Goal: Use online tool/utility: Utilize a website feature to perform a specific function

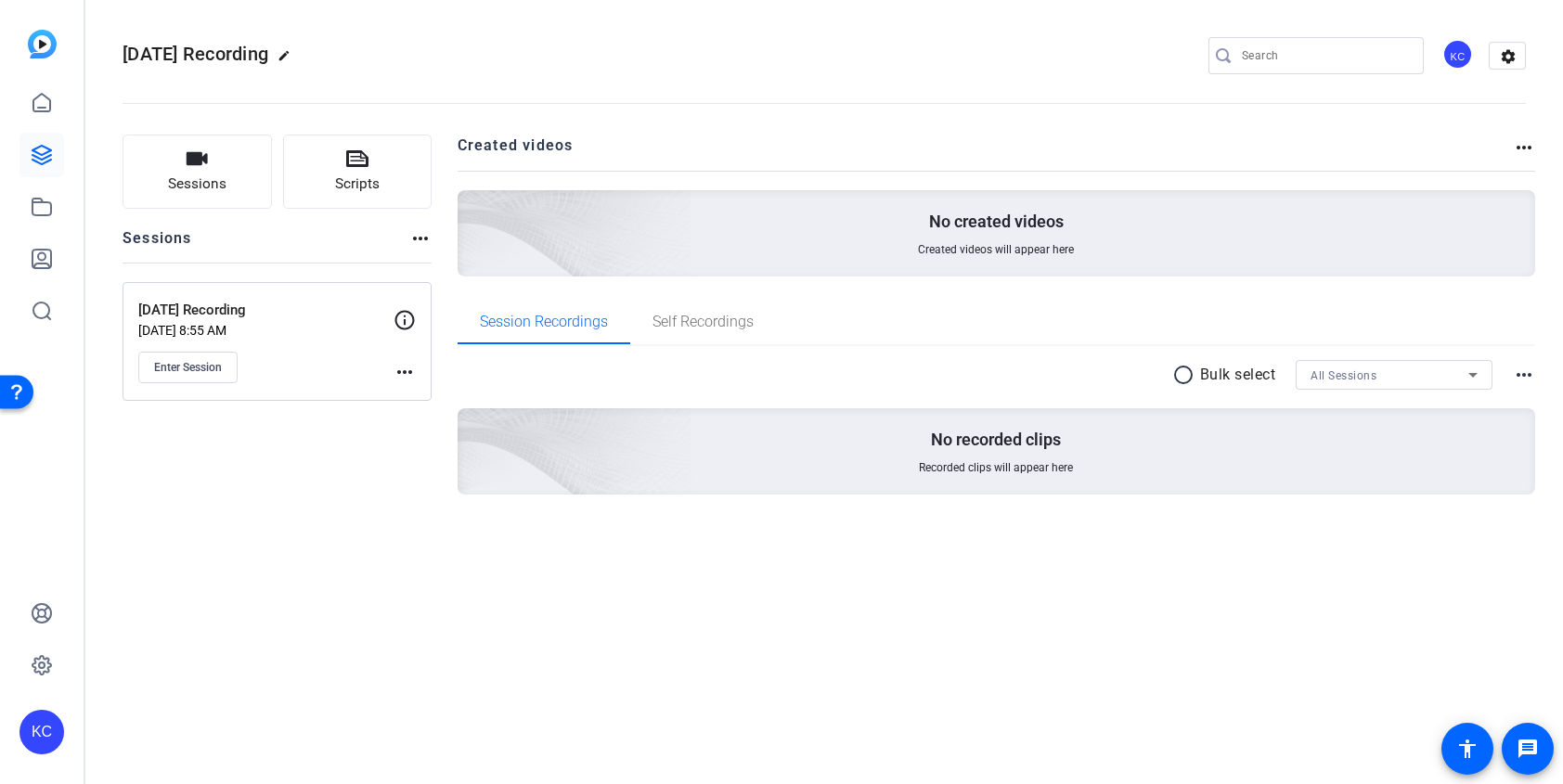
click at [409, 371] on mat-icon "more_horiz" at bounding box center [404, 372] width 23 height 23
click at [327, 541] on div at bounding box center [782, 392] width 1563 height 784
click at [264, 355] on div "Enter Session" at bounding box center [266, 367] width 255 height 31
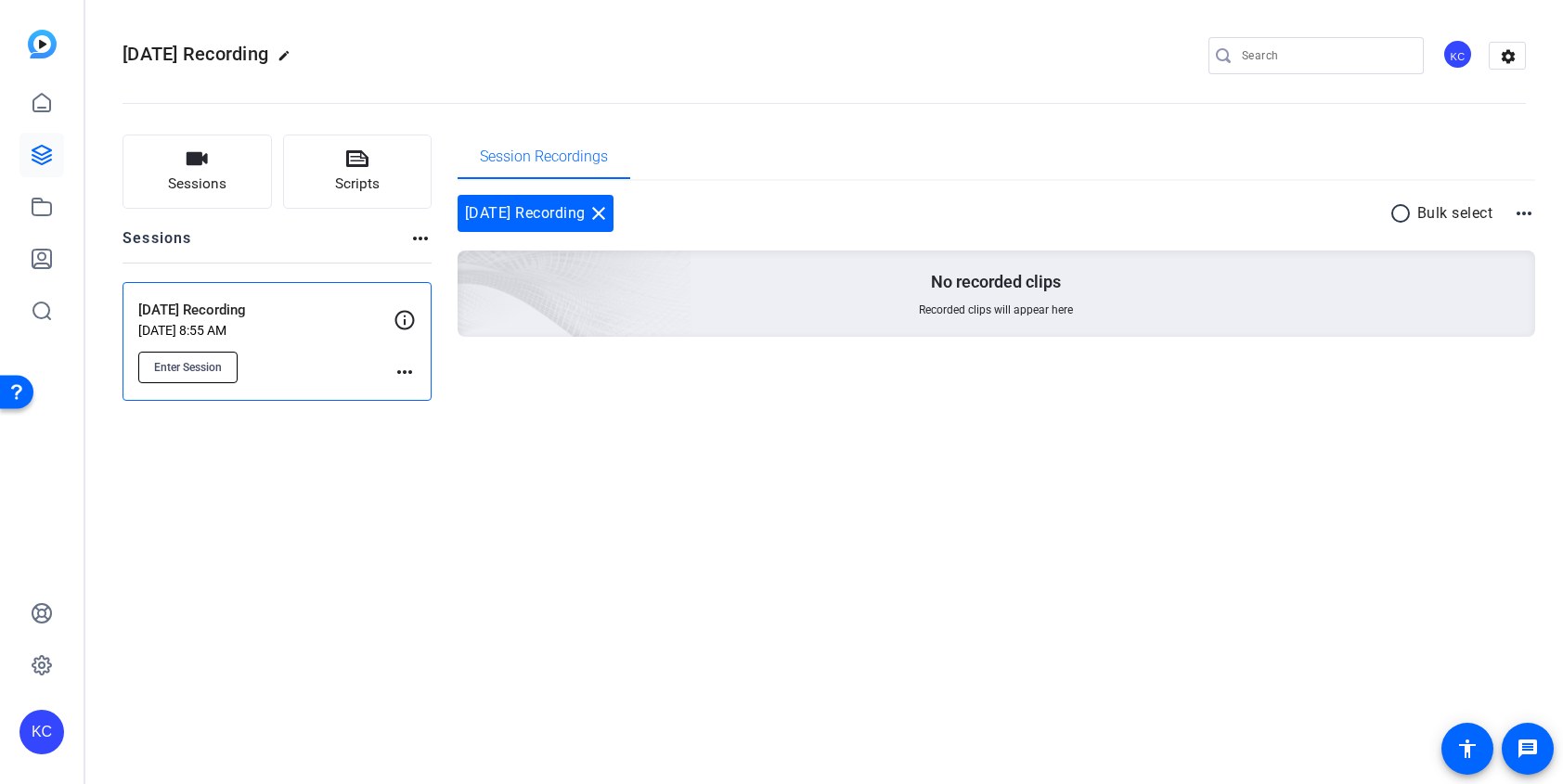
click at [191, 363] on span "Enter Session" at bounding box center [188, 367] width 68 height 15
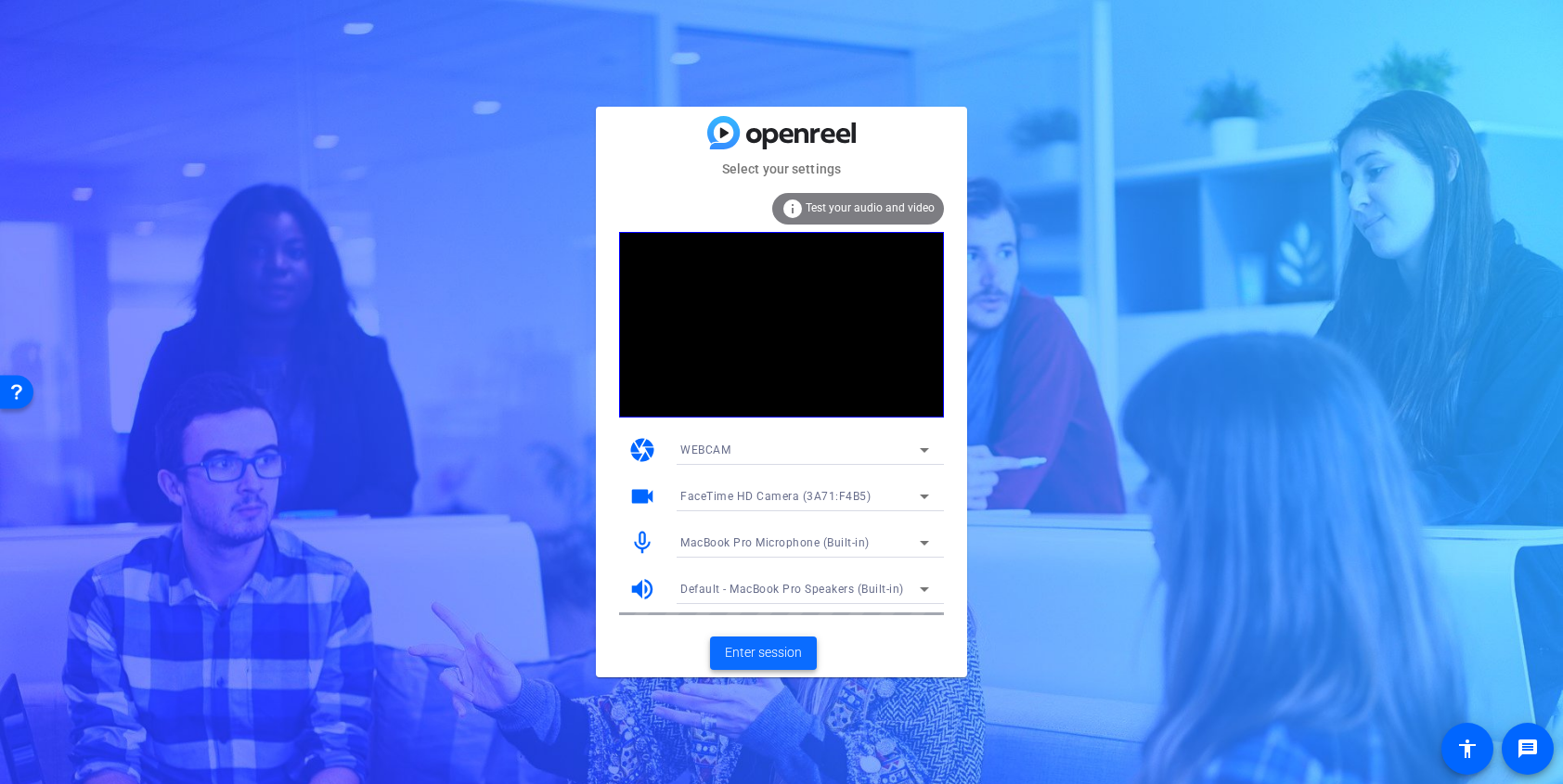
click at [777, 665] on span at bounding box center [763, 653] width 107 height 44
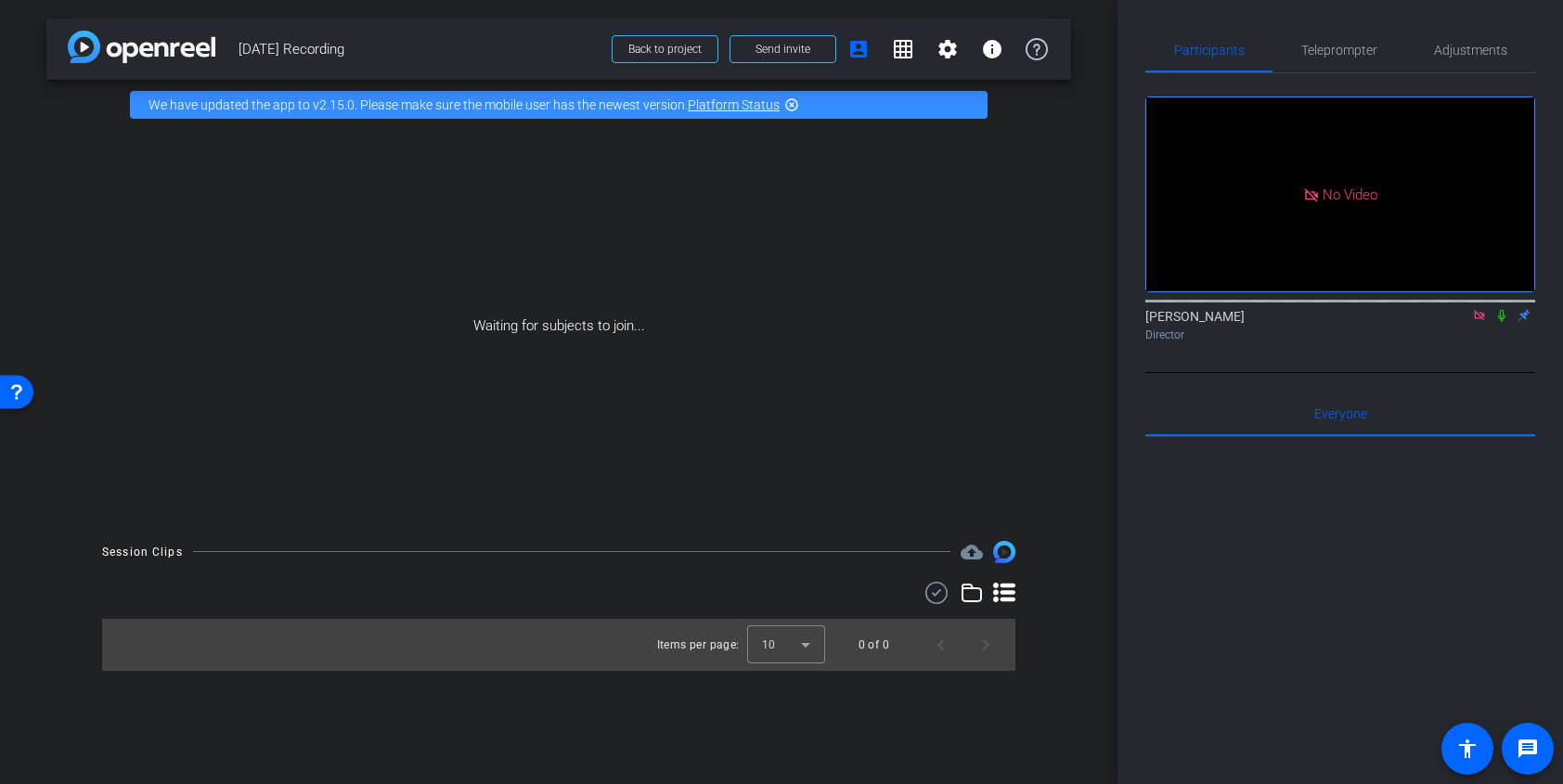
click at [1076, 118] on div "arrow_back [DATE] Recording Back to project Send invite account_box grid_on set…" at bounding box center [559, 392] width 1118 height 784
click at [1371, 56] on span "Teleprompter" at bounding box center [1340, 49] width 77 height 13
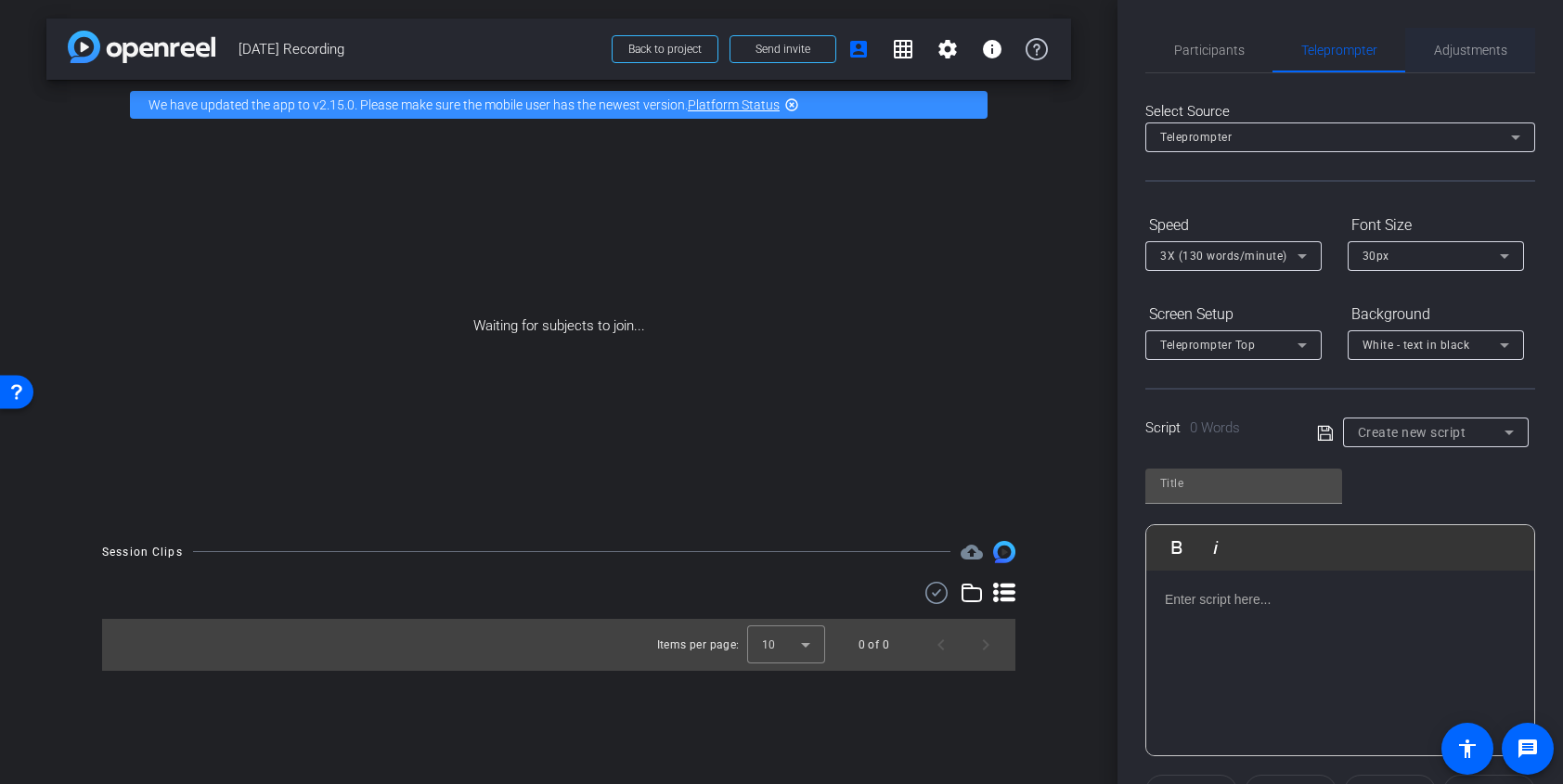
click at [1454, 50] on span "Adjustments" at bounding box center [1471, 49] width 74 height 13
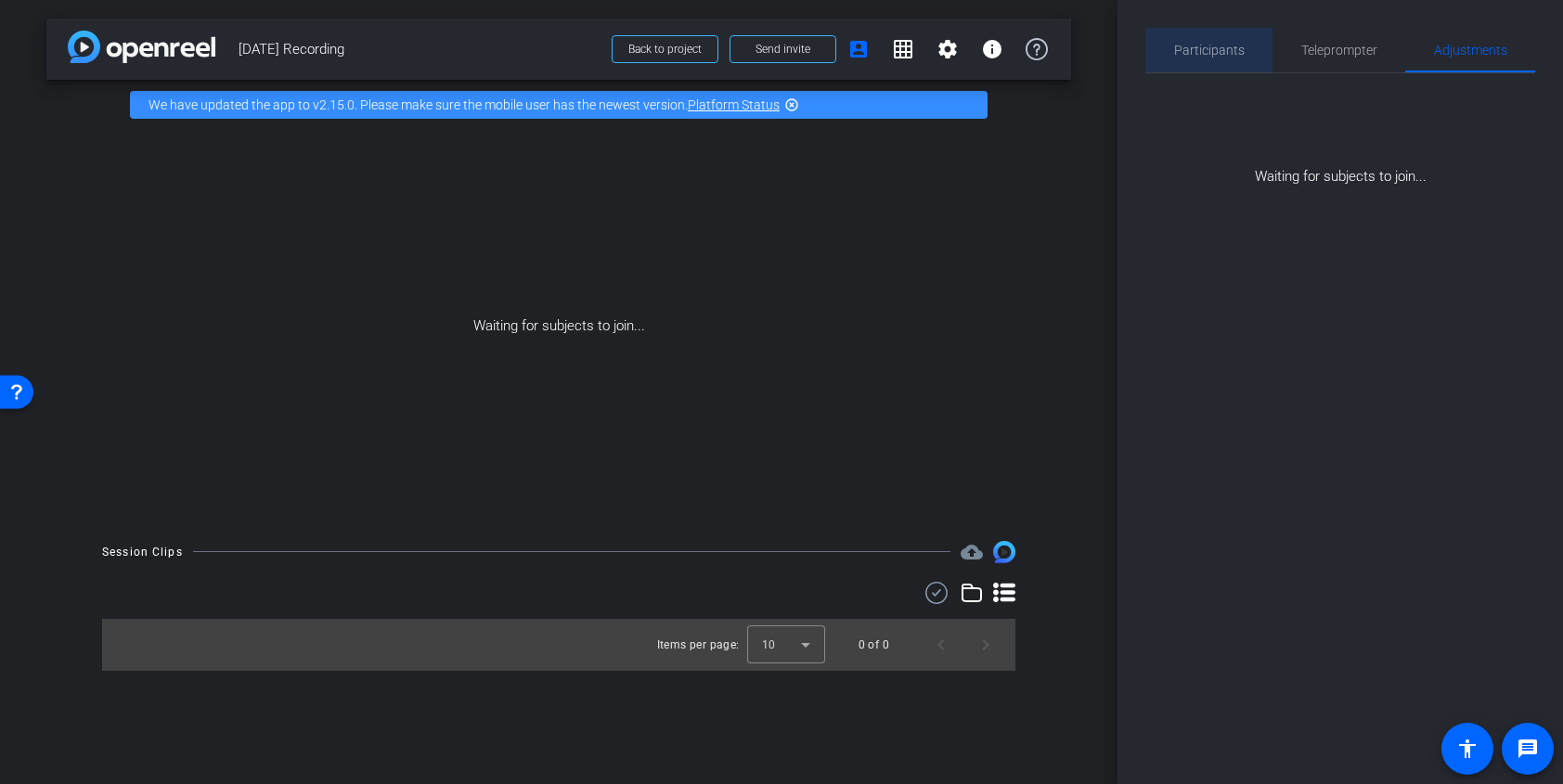
click at [1199, 27] on span "Participants" at bounding box center [1210, 49] width 71 height 44
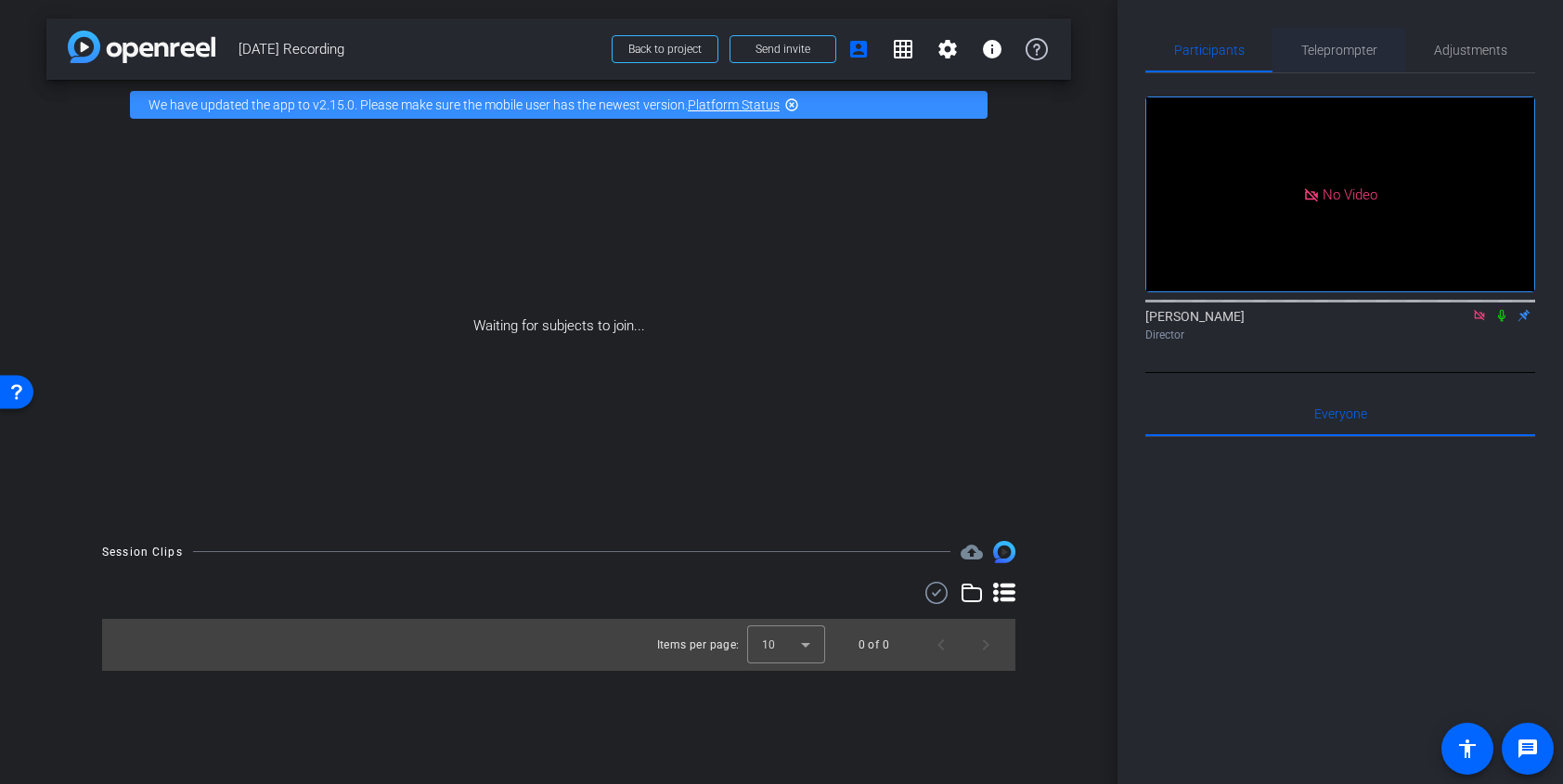
click at [1320, 49] on span "Teleprompter" at bounding box center [1340, 49] width 77 height 13
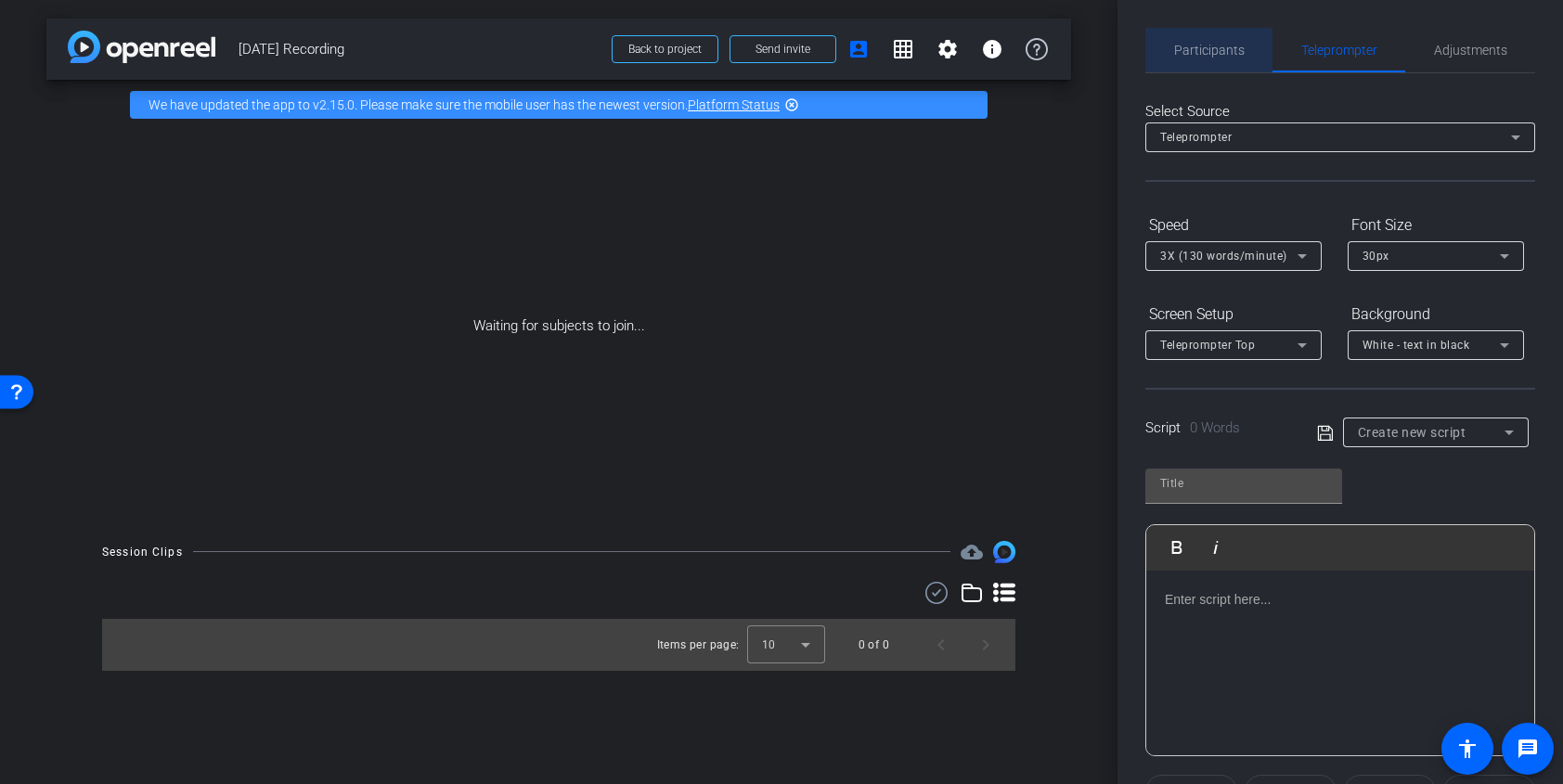
click at [1218, 45] on span "Participants" at bounding box center [1210, 49] width 71 height 13
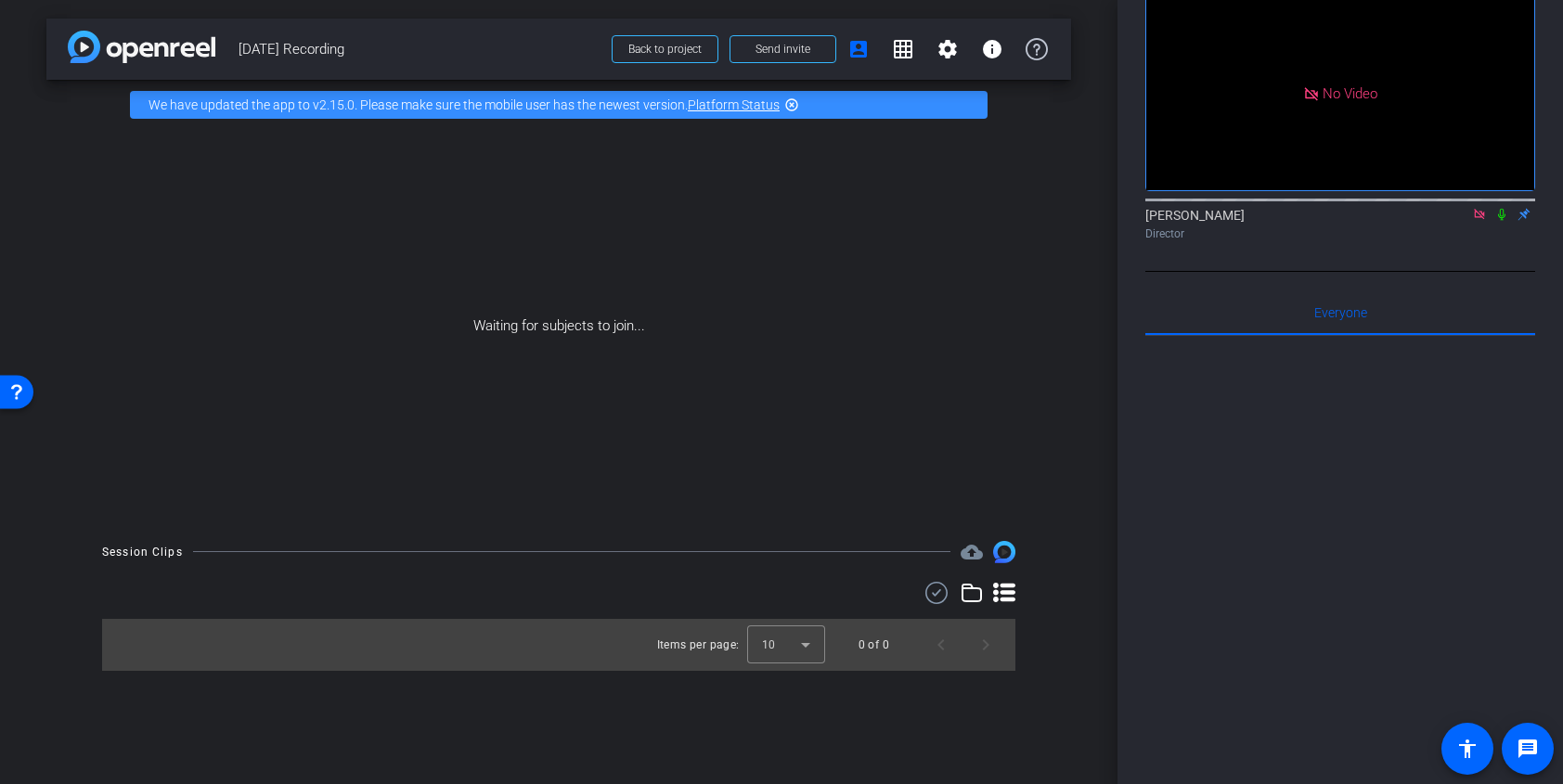
scroll to position [195, 0]
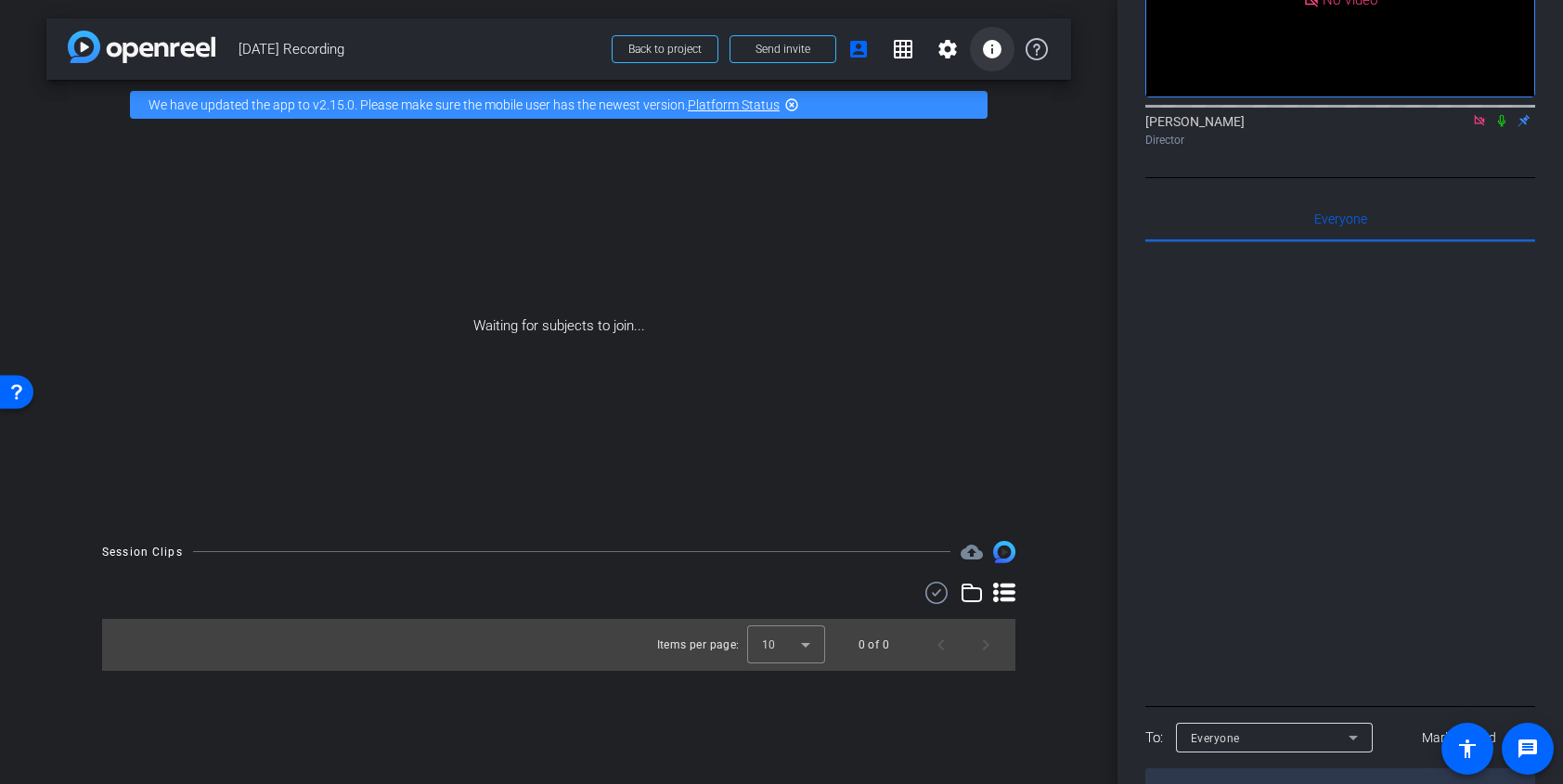
click at [986, 38] on mat-icon "info" at bounding box center [993, 49] width 23 height 23
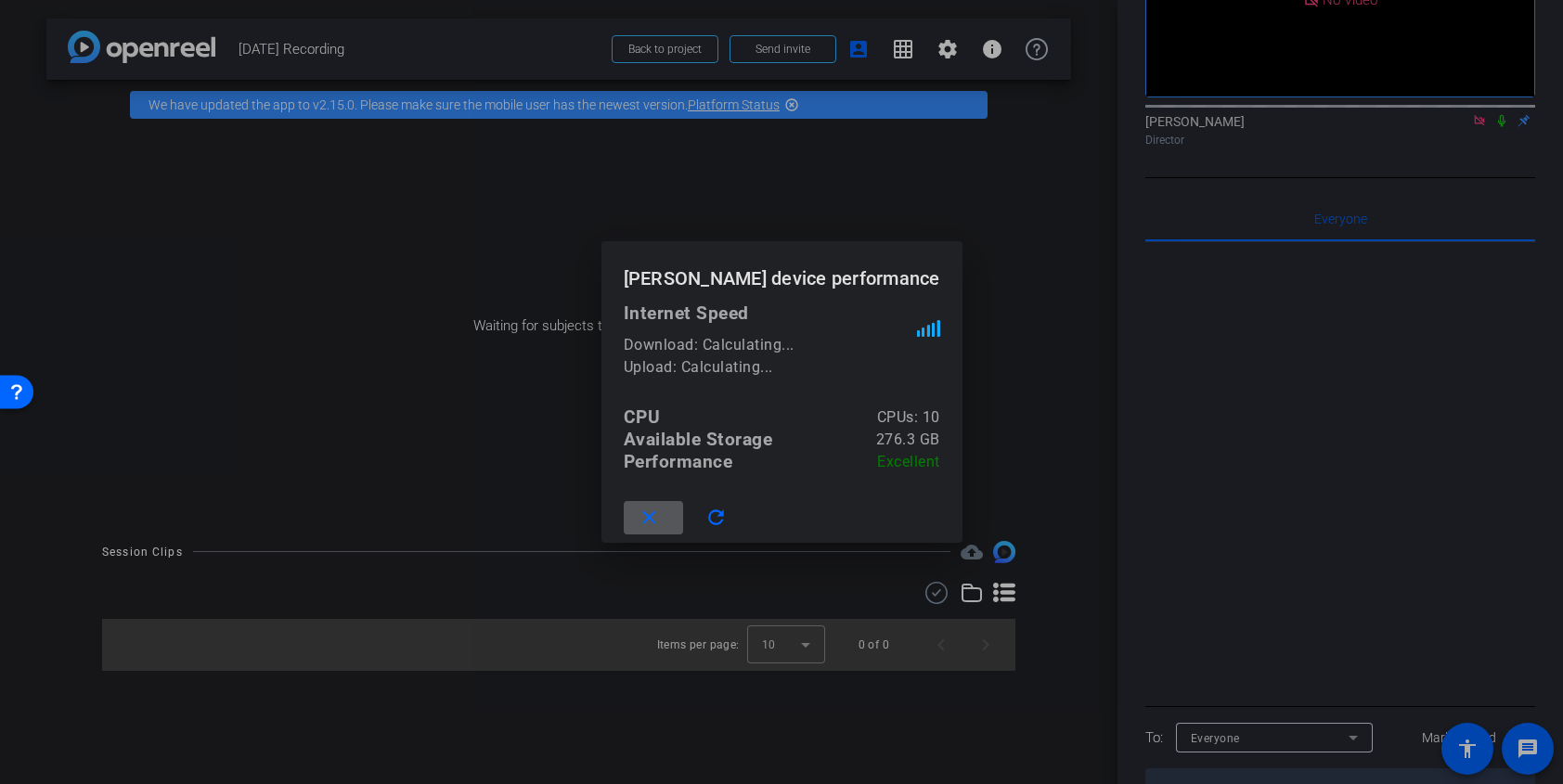
click at [1050, 229] on div at bounding box center [782, 392] width 1563 height 784
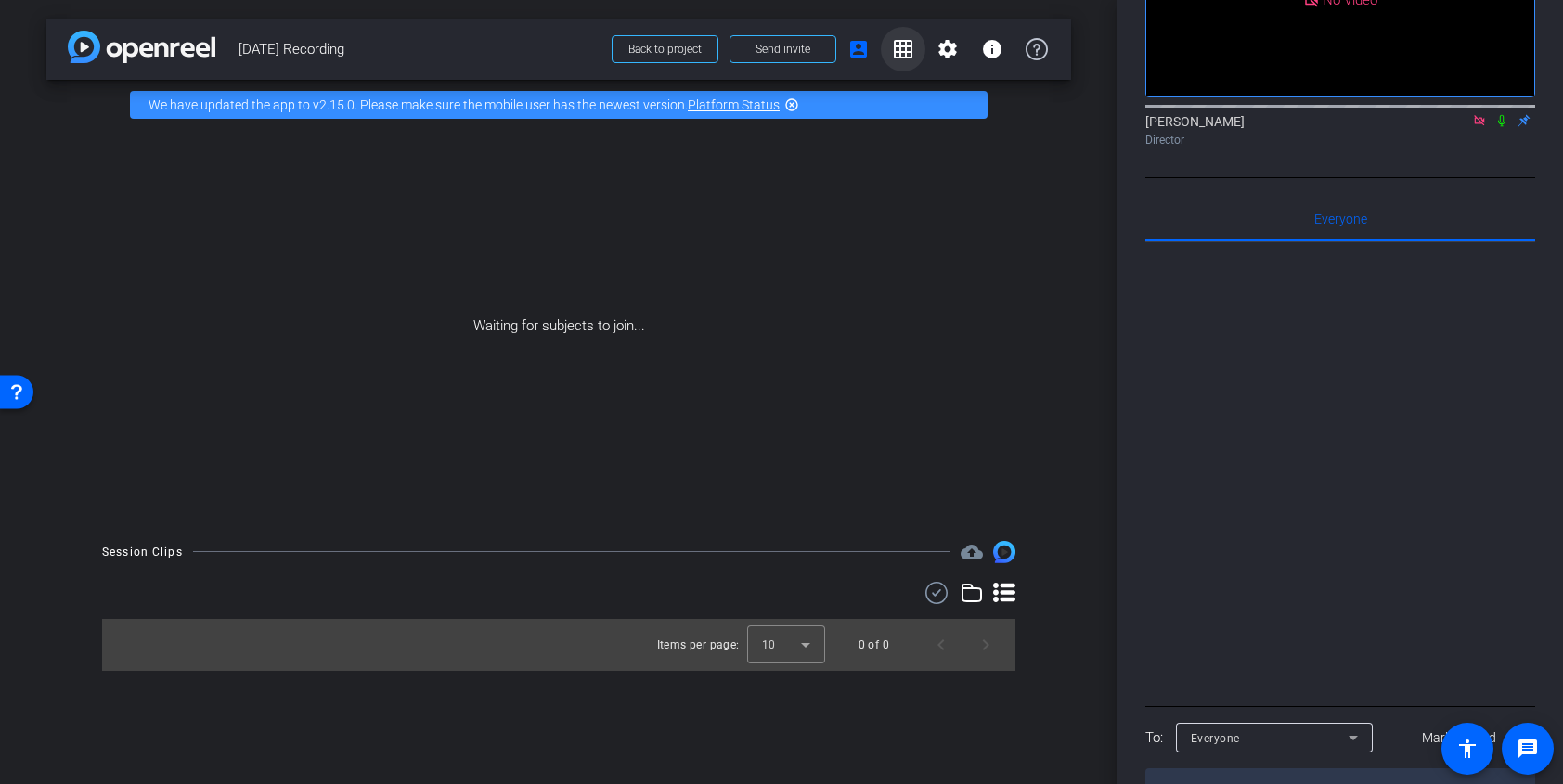
click at [908, 46] on mat-icon "grid_on" at bounding box center [903, 49] width 23 height 23
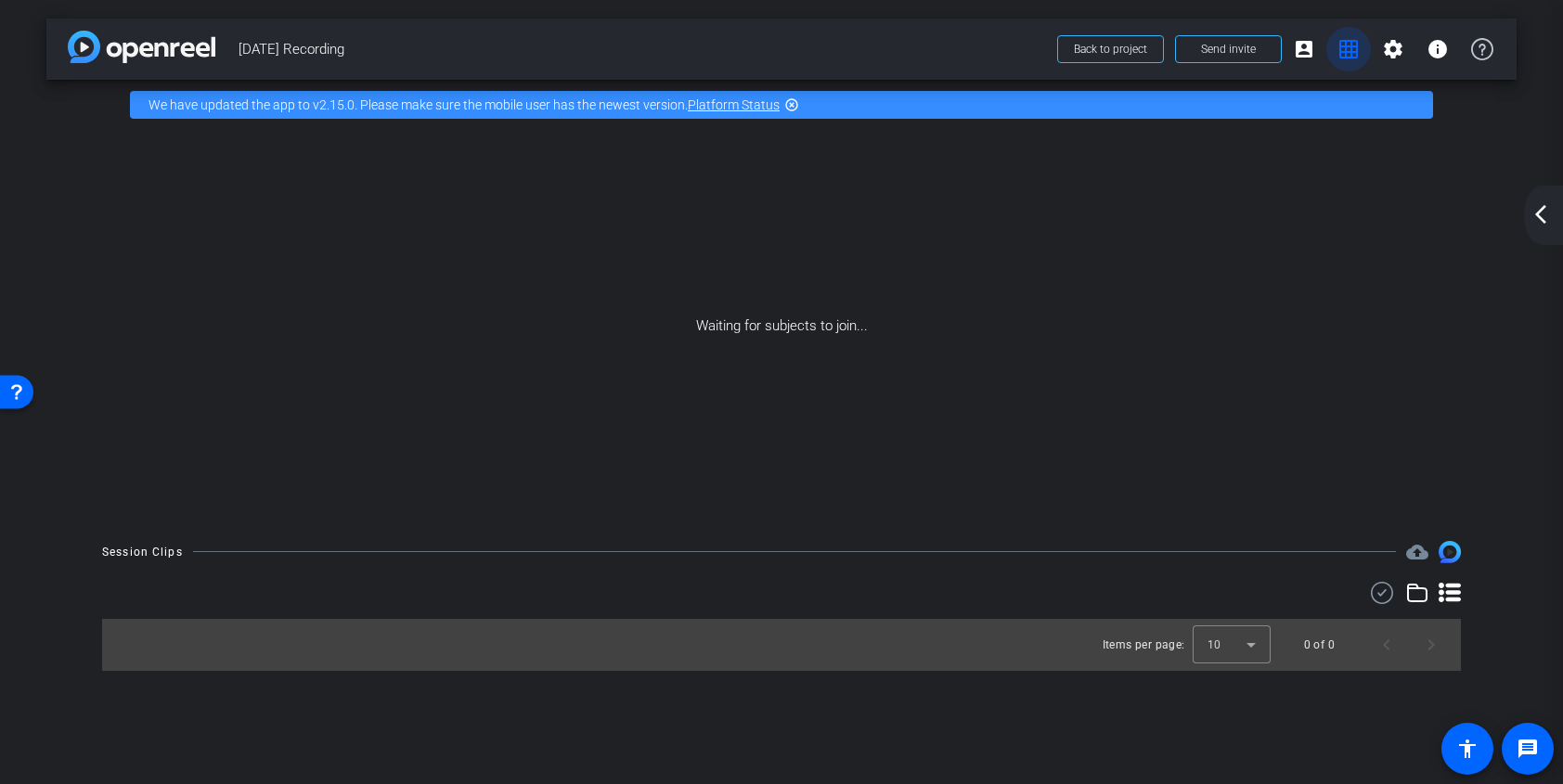
scroll to position [0, 0]
click at [1347, 50] on mat-icon "grid_on" at bounding box center [1349, 49] width 23 height 23
click at [1303, 39] on mat-icon "account_box" at bounding box center [1304, 49] width 23 height 23
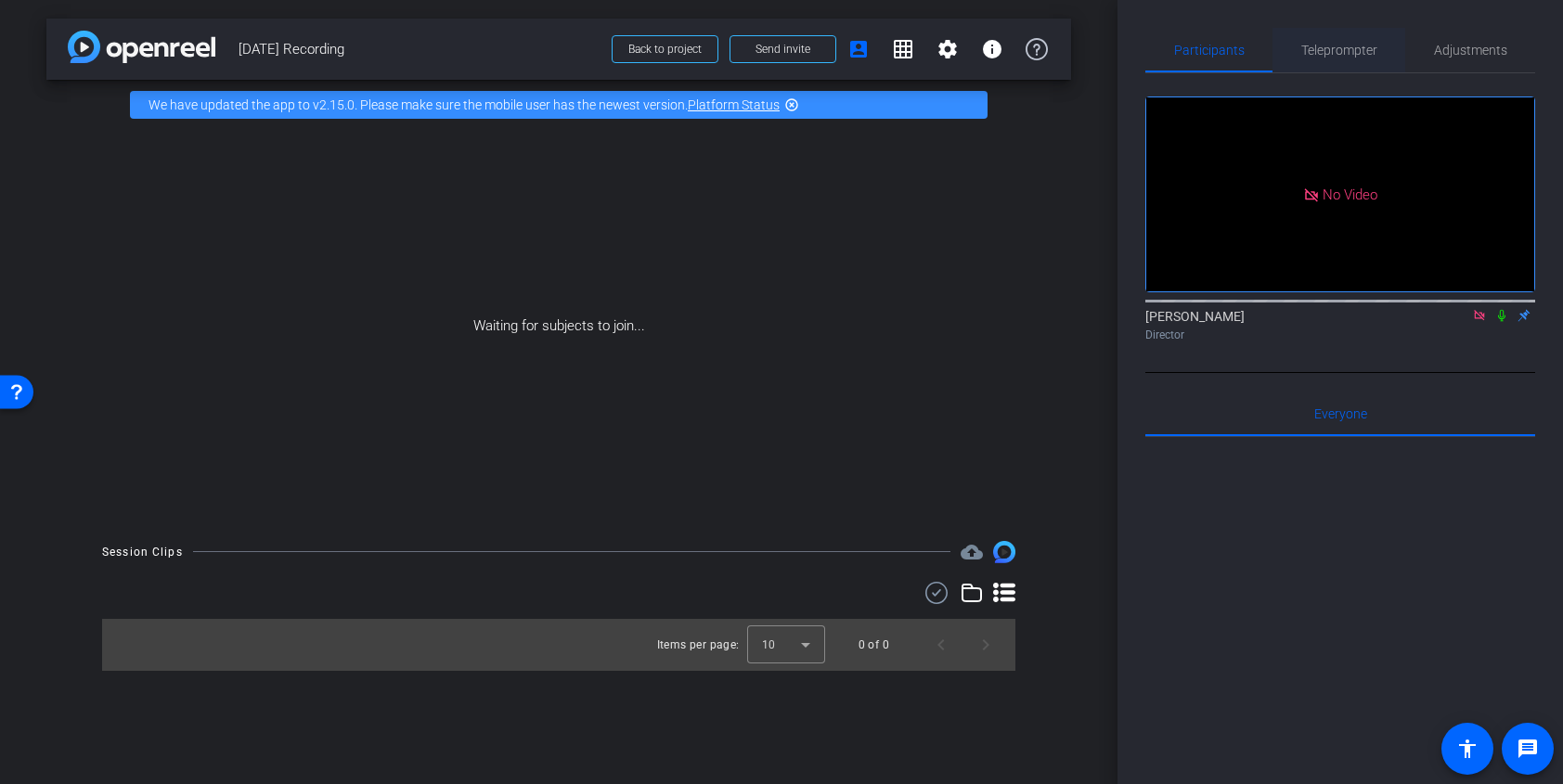
click at [1310, 45] on span "Teleprompter" at bounding box center [1340, 49] width 77 height 13
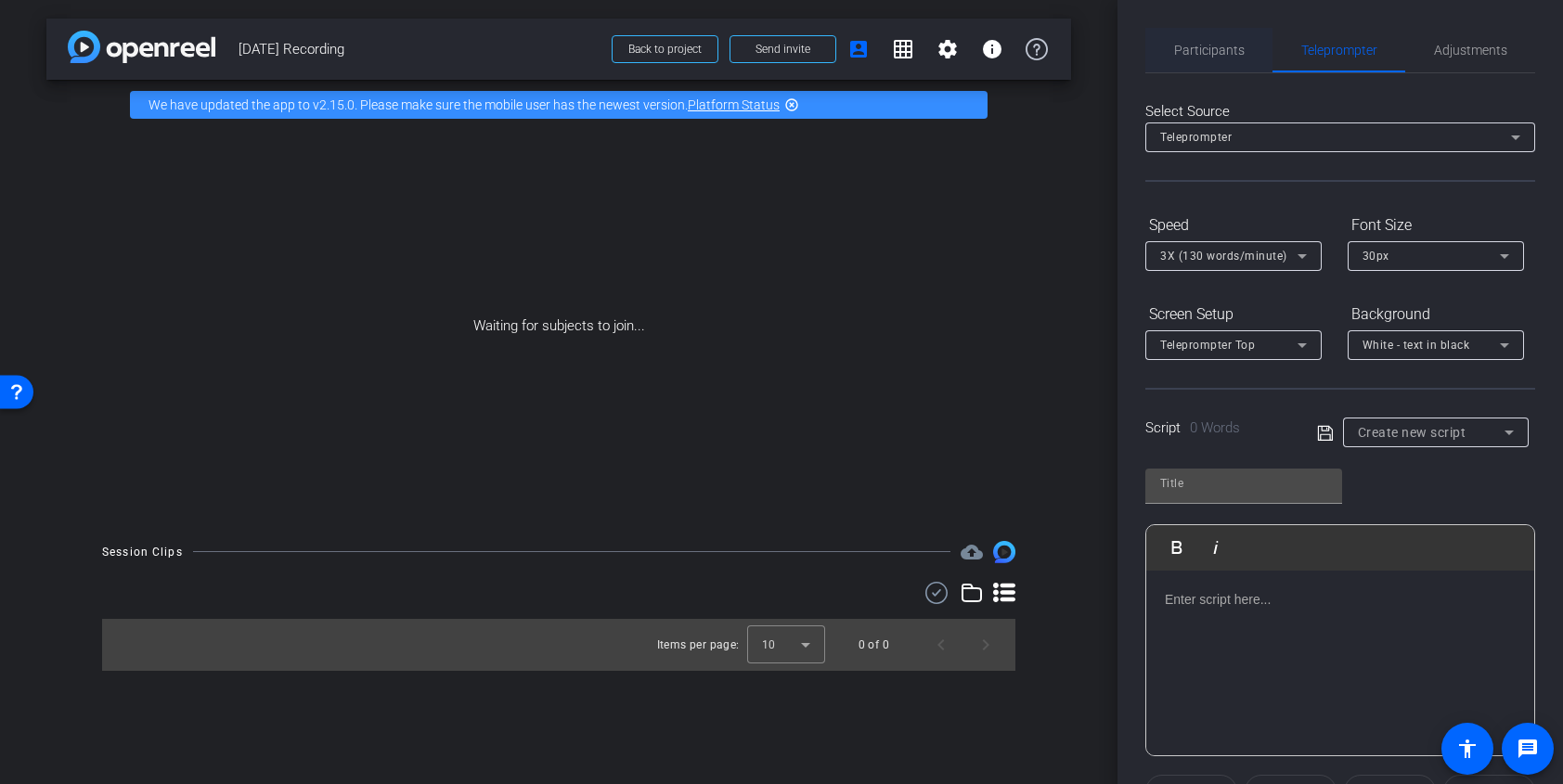
click at [1198, 44] on span "Participants" at bounding box center [1210, 49] width 71 height 13
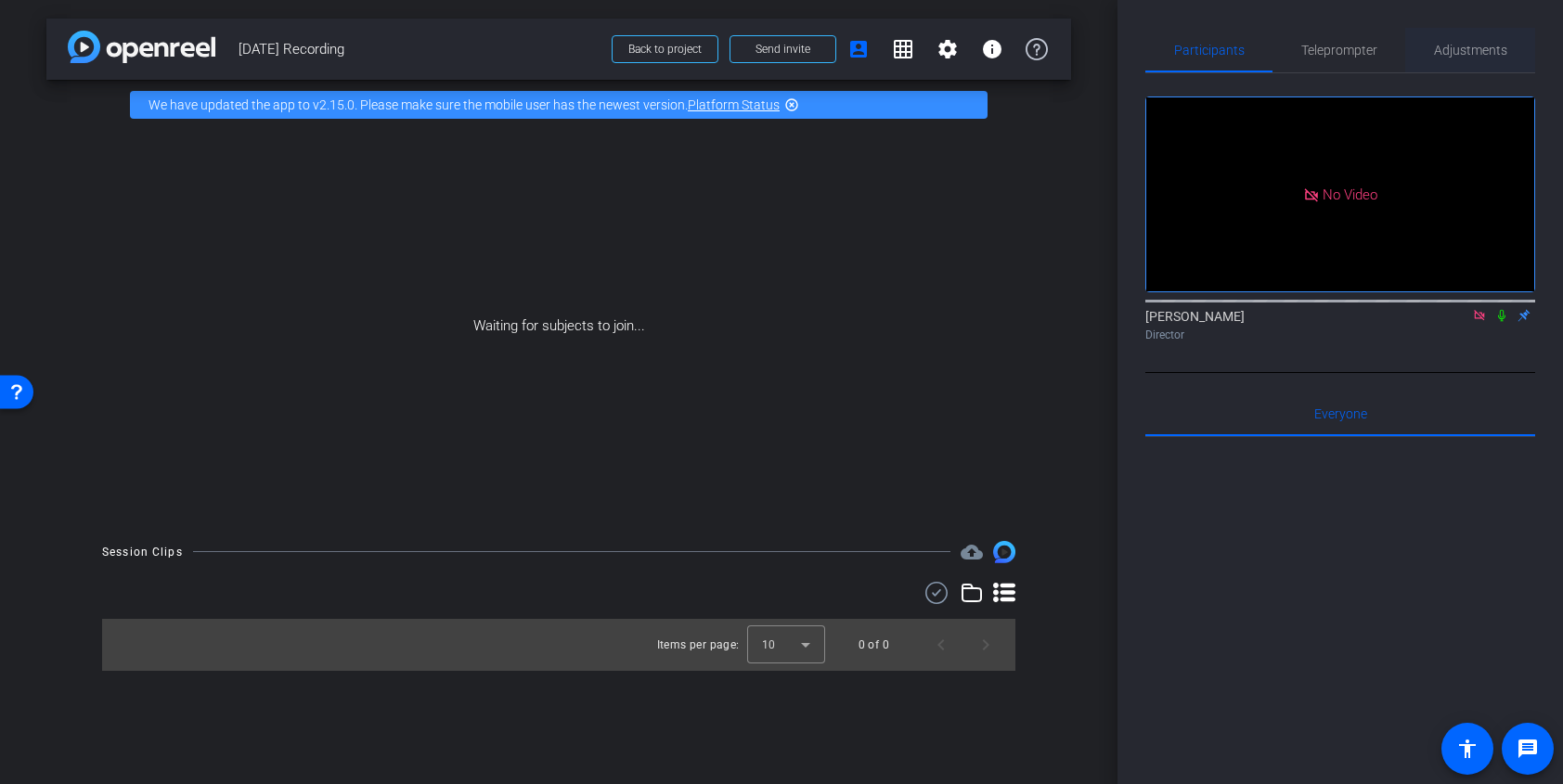
click at [1510, 58] on div "Adjustments" at bounding box center [1471, 49] width 130 height 44
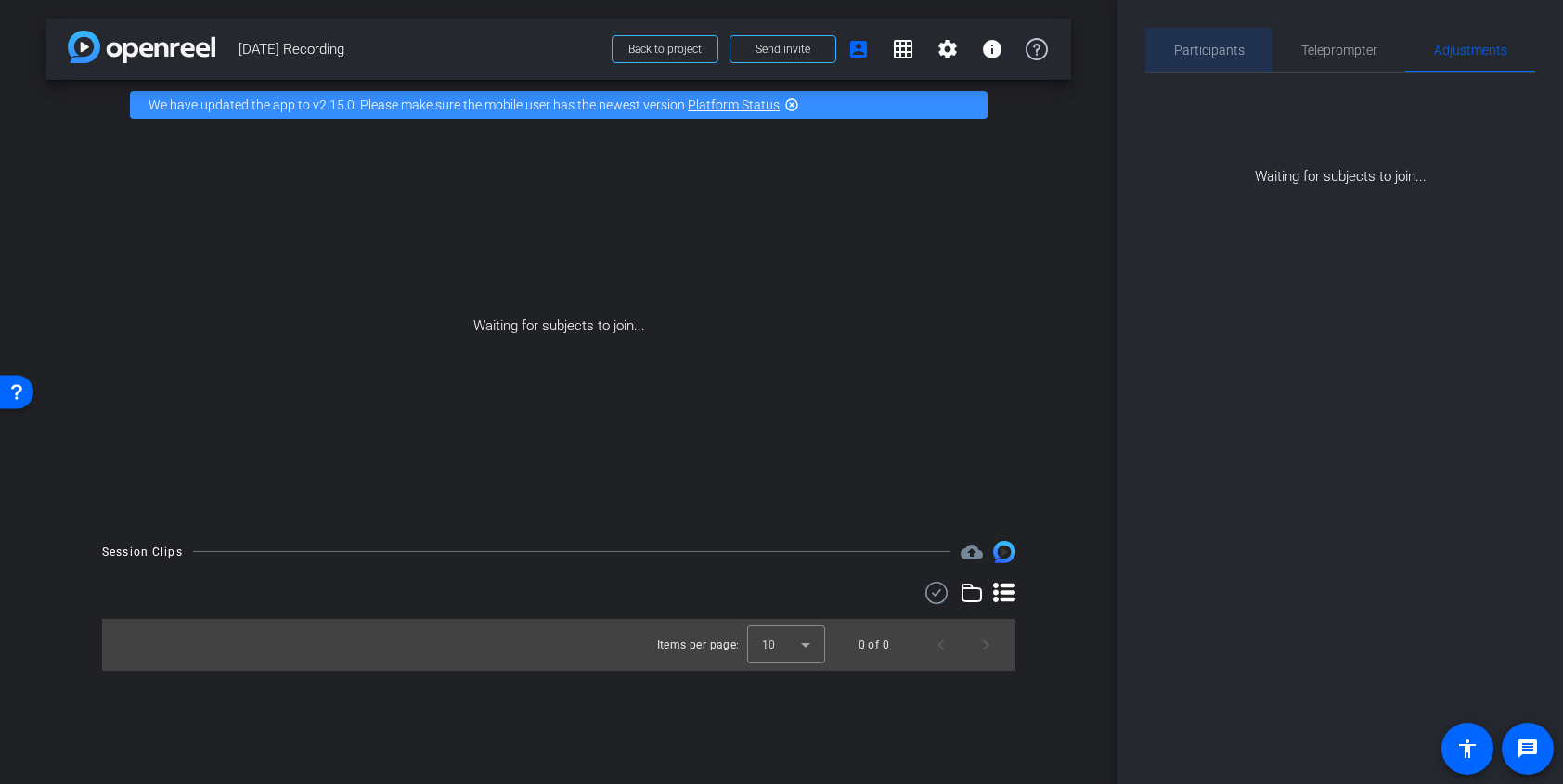
click at [1189, 56] on span "Participants" at bounding box center [1210, 49] width 71 height 13
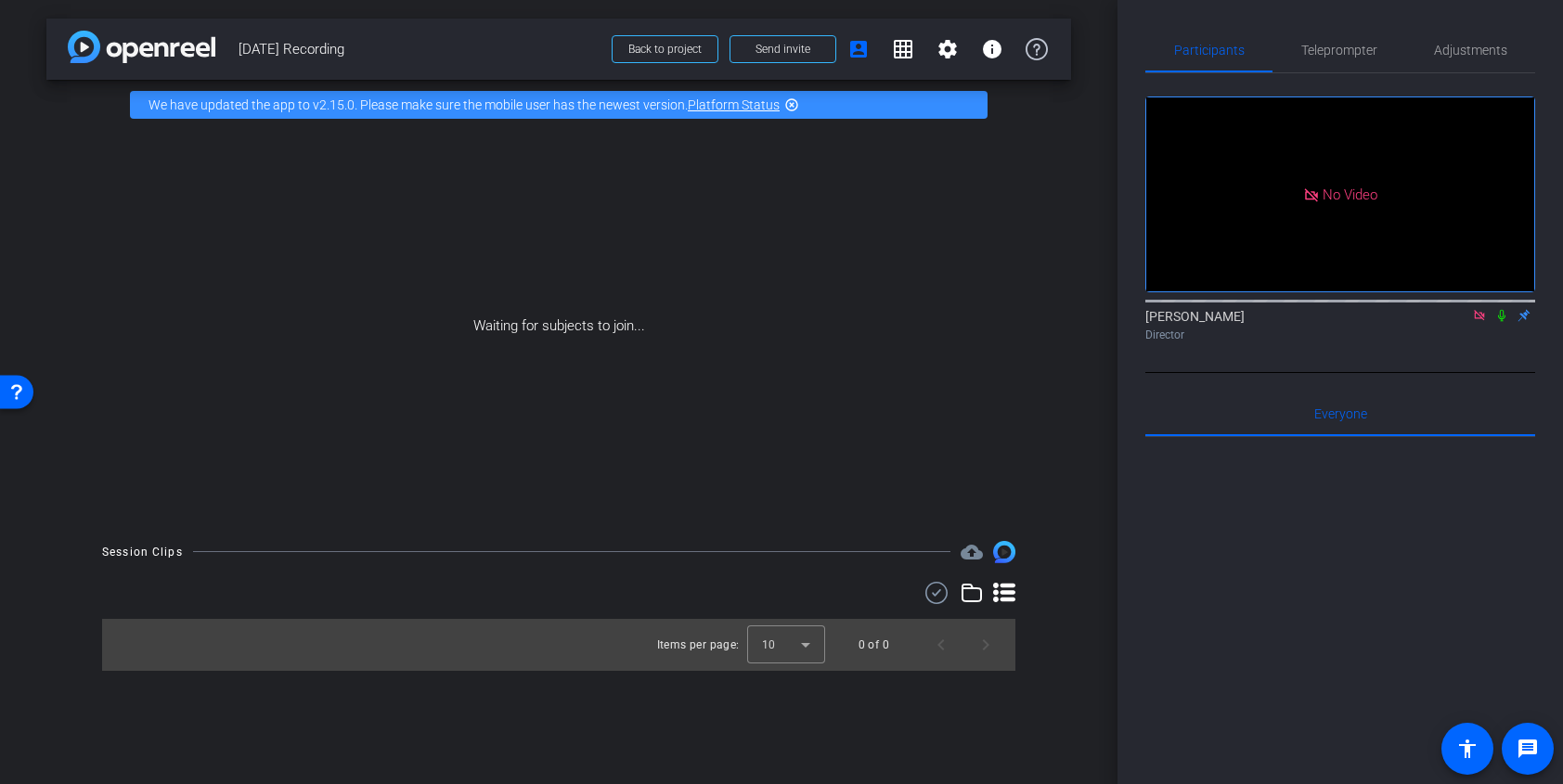
click at [1094, 367] on div "arrow_back [DATE] Recording Back to project Send invite account_box grid_on set…" at bounding box center [559, 392] width 1118 height 784
click at [1043, 529] on div "arrow_back [DATE] Recording Back to project Send invite account_box grid_on set…" at bounding box center [559, 392] width 1118 height 784
click at [1078, 511] on div "arrow_back [DATE] Recording Back to project Send invite account_box grid_on set…" at bounding box center [559, 392] width 1118 height 784
